Goal: Obtain resource: Download file/media

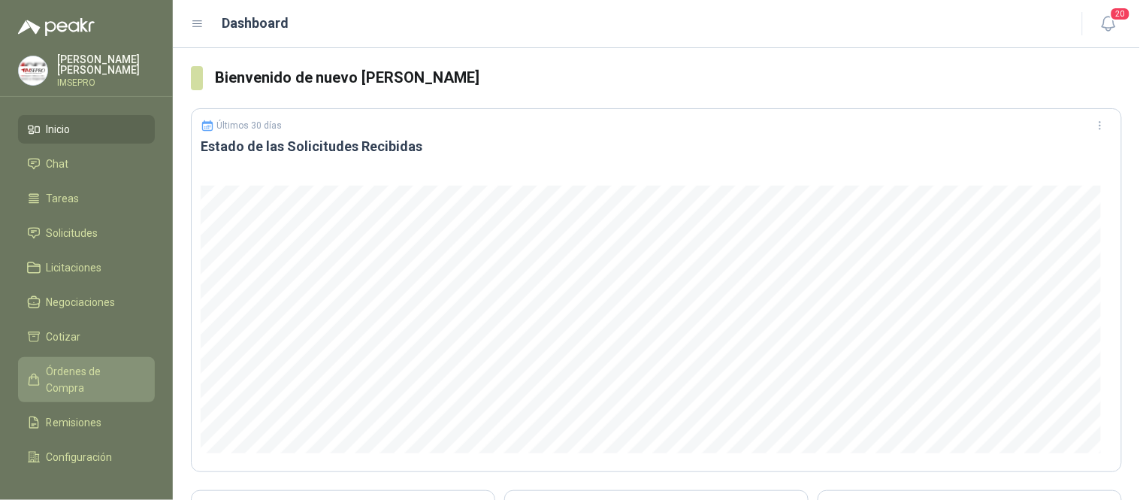
click at [95, 366] on span "Órdenes de Compra" at bounding box center [94, 379] width 94 height 33
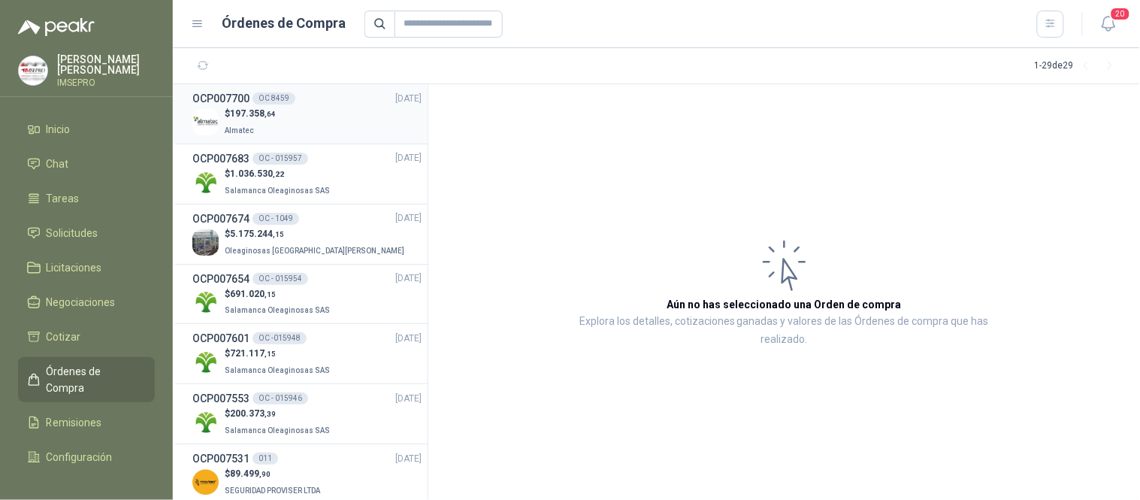
click at [316, 121] on div "$ 197.358 ,64 Almatec" at bounding box center [306, 122] width 229 height 31
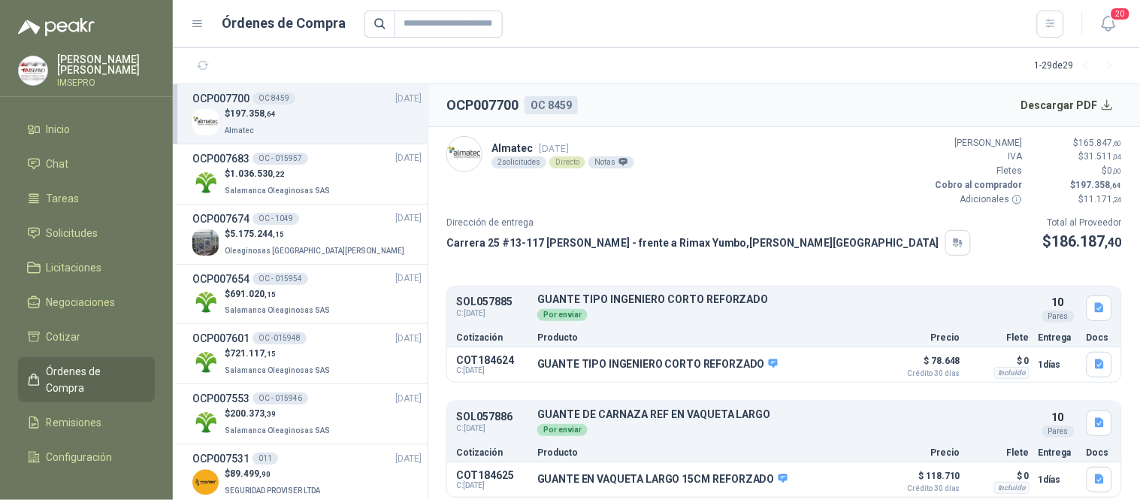
scroll to position [6, 0]
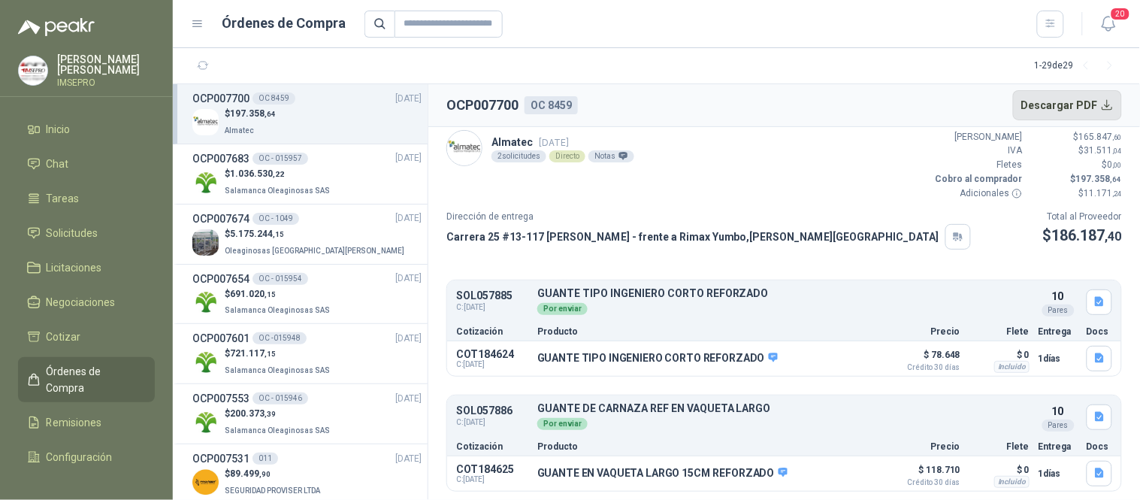
click at [1105, 99] on button "Descargar PDF" at bounding box center [1068, 105] width 110 height 30
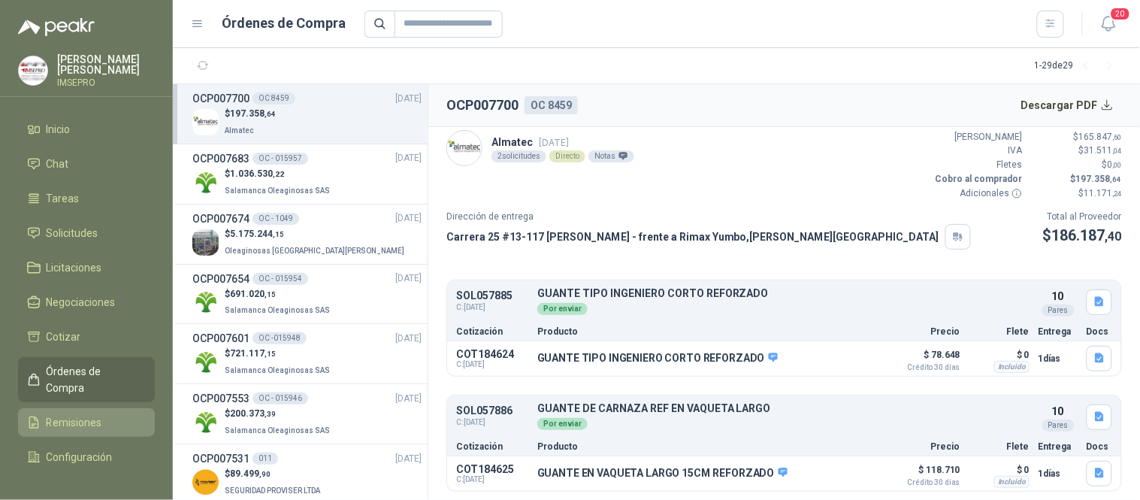
click at [86, 423] on span "Remisiones" at bounding box center [75, 422] width 56 height 17
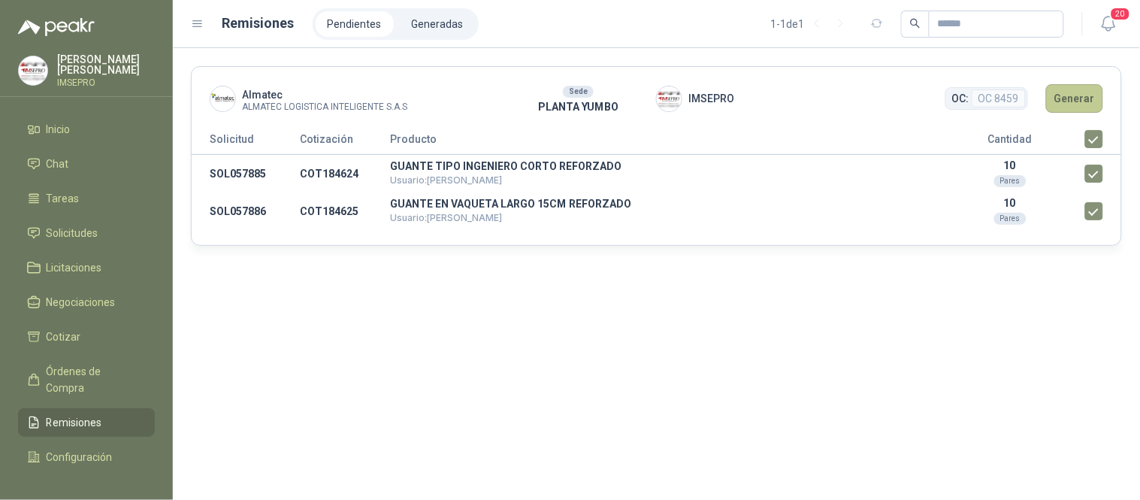
click at [1063, 93] on button "Generar" at bounding box center [1074, 98] width 57 height 29
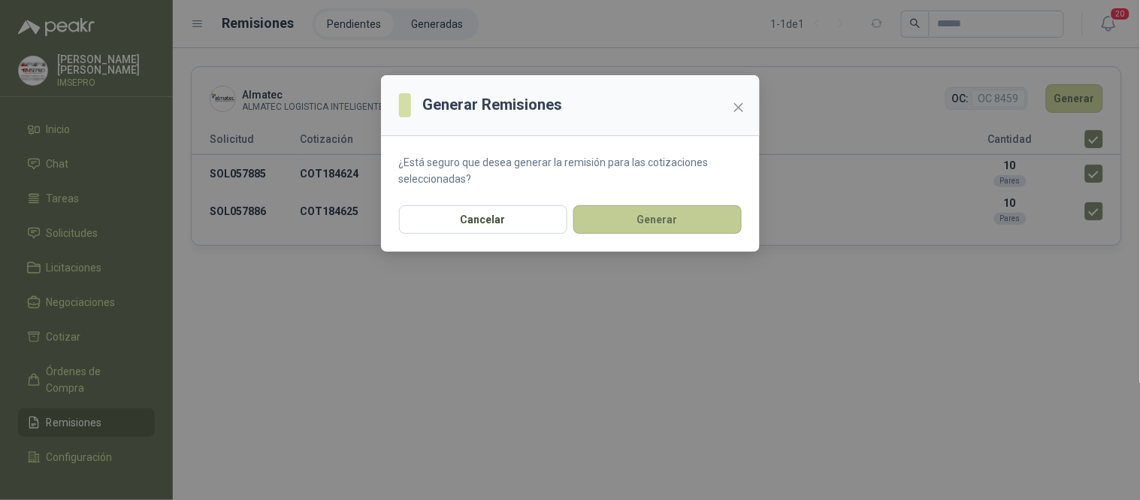
click at [702, 213] on button "Generar" at bounding box center [657, 219] width 168 height 29
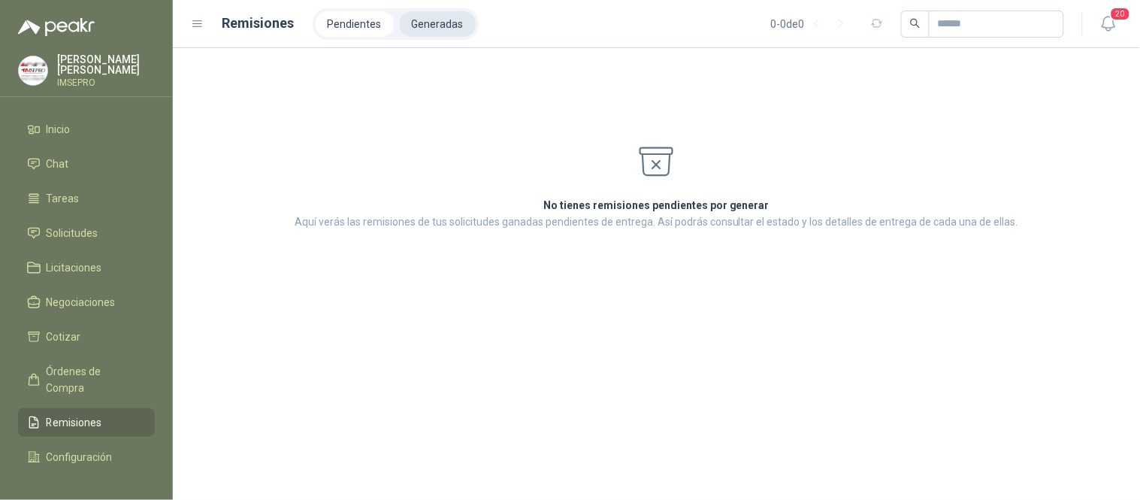
click at [425, 20] on li "Generadas" at bounding box center [438, 24] width 76 height 26
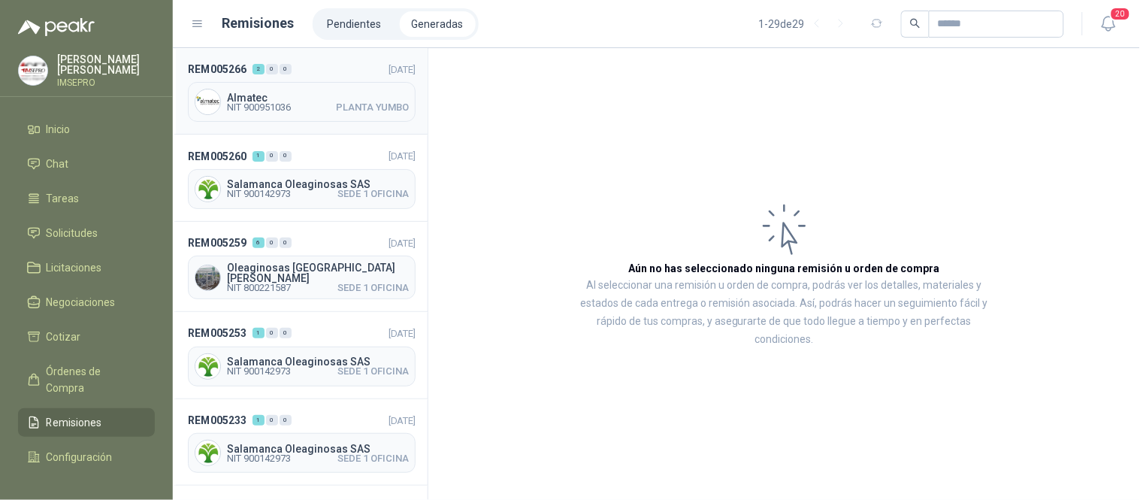
click at [313, 92] on span "Almatec" at bounding box center [318, 97] width 182 height 11
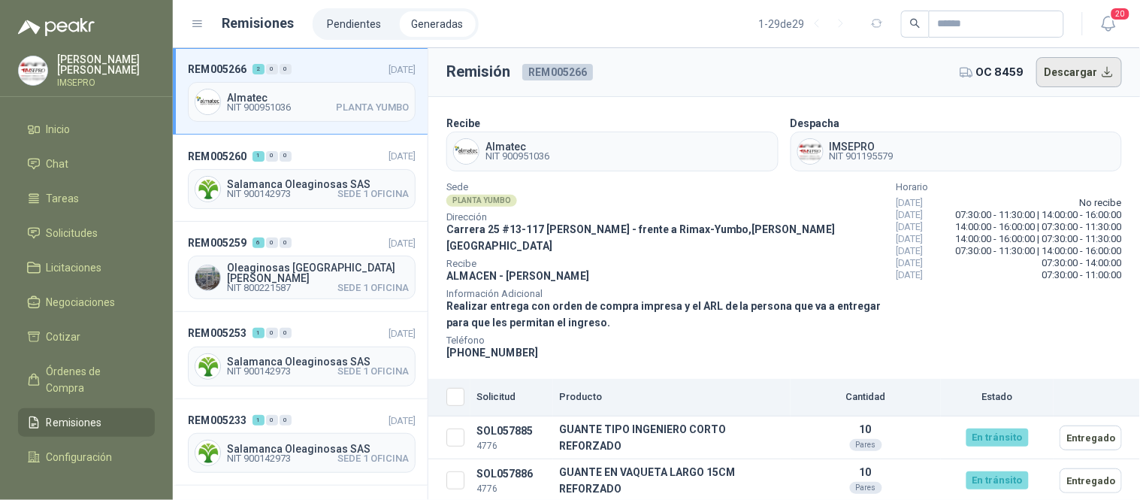
click at [1091, 75] on button "Descargar" at bounding box center [1079, 72] width 86 height 30
